Goal: Task Accomplishment & Management: Use online tool/utility

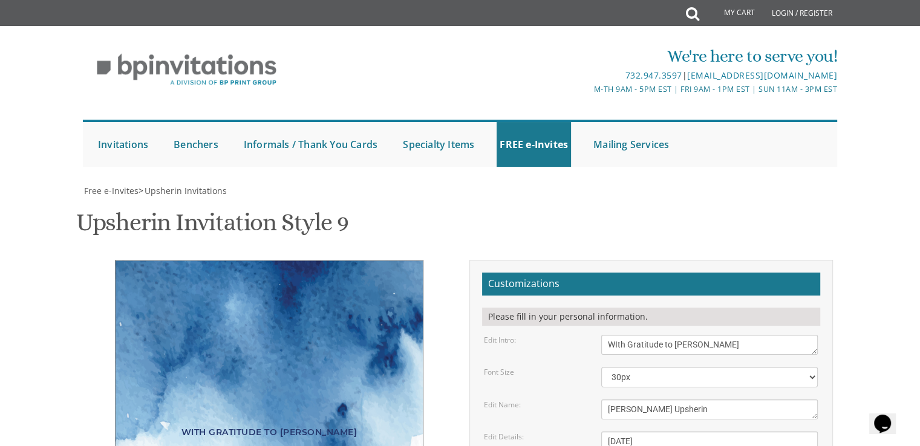
scroll to position [8, 0]
click at [633, 432] on textarea "[DATE] 11:00 Am • Circa [STREET_ADDRESS] • [GEOGRAPHIC_DATA], [GEOGRAPHIC_DATA]" at bounding box center [709, 454] width 216 height 45
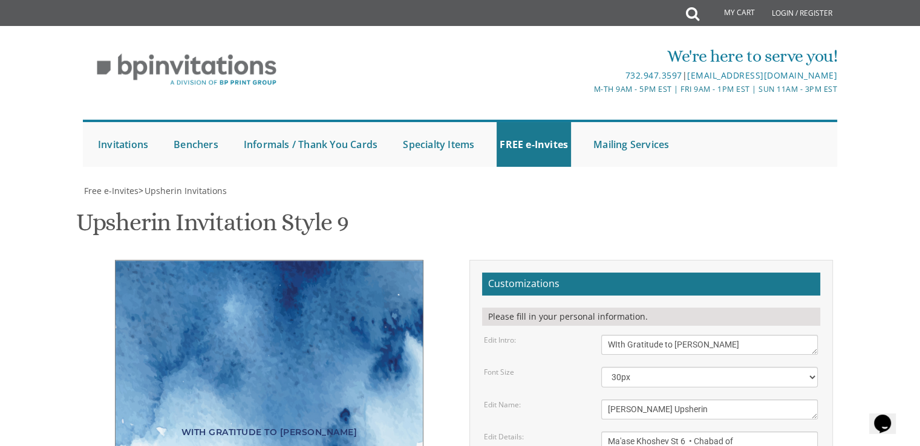
click at [566, 273] on form "Customizations Please fill in your personal information. Edit Intro: Please joi…" at bounding box center [651, 444] width 338 height 343
drag, startPoint x: 683, startPoint y: 209, endPoint x: 605, endPoint y: 205, distance: 77.5
click at [605, 432] on textarea "[DATE] 11:00 Am • Circa [STREET_ADDRESS] • [GEOGRAPHIC_DATA], [GEOGRAPHIC_DATA]" at bounding box center [709, 454] width 216 height 45
click at [704, 432] on textarea "[DATE] 11:00 Am • Circa [STREET_ADDRESS] • [GEOGRAPHIC_DATA], [GEOGRAPHIC_DATA]" at bounding box center [709, 454] width 216 height 45
click at [688, 432] on textarea "[DATE] 11:00 Am • Circa [STREET_ADDRESS] • [GEOGRAPHIC_DATA], [GEOGRAPHIC_DATA]" at bounding box center [709, 454] width 216 height 45
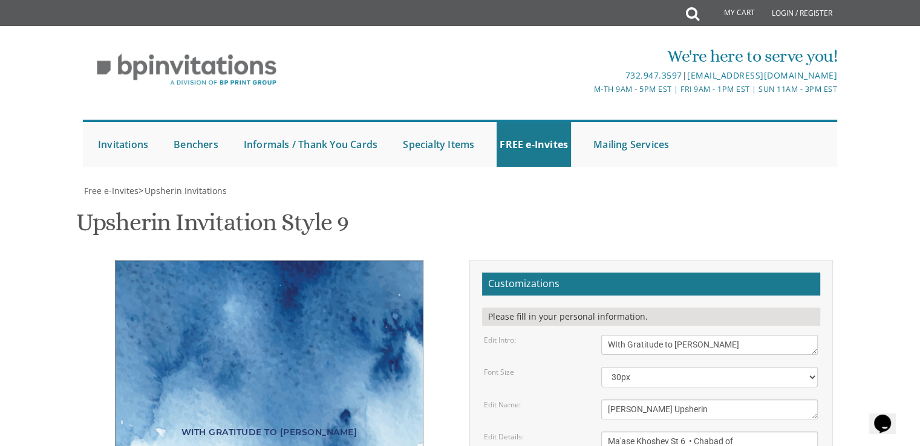
scroll to position [47, 0]
paste textarea "כיבוד חלבי"
type textarea "[DATE] כ"ה [PERSON_NAME], תשפ"ה 4:00 PM Ma'ase Khoshev St 6 • Chabad of Baka - …"
click at [576, 432] on div "Edit Details: [DATE] 11:00 Am • Circa [STREET_ADDRESS] • [GEOGRAPHIC_DATA], [GE…" at bounding box center [651, 454] width 352 height 45
